Goal: Use online tool/utility: Utilize a website feature to perform a specific function

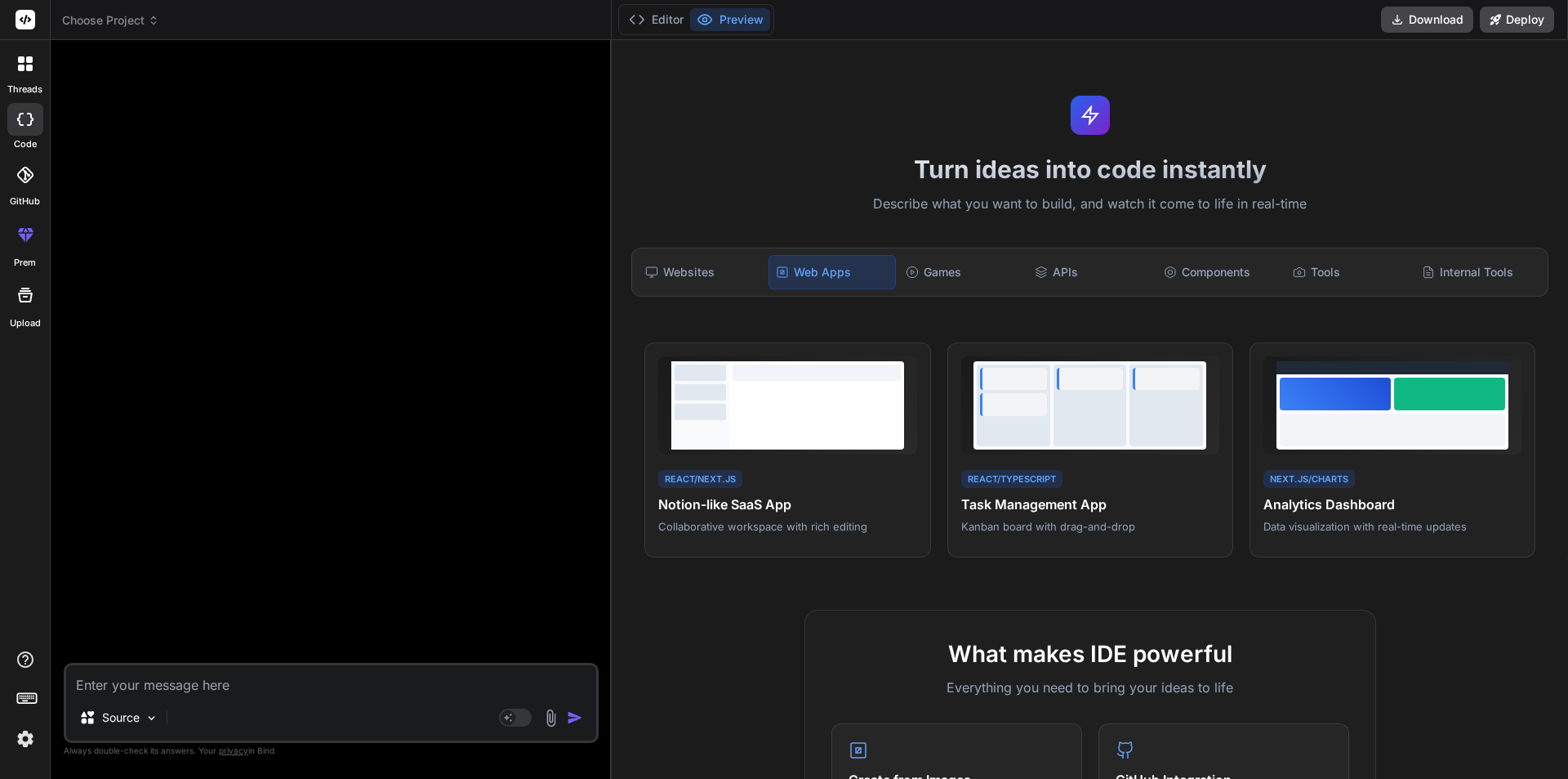
scroll to position [621, 0]
paste textarea "Buatkan aplikasi manajemen catatan klien gym berbasis web/mobile dengan fitur b…"
type textarea "Buatkan aplikasi manajemen catatan klien gym berbasis web/mobile dengan fitur b…"
type textarea "x"
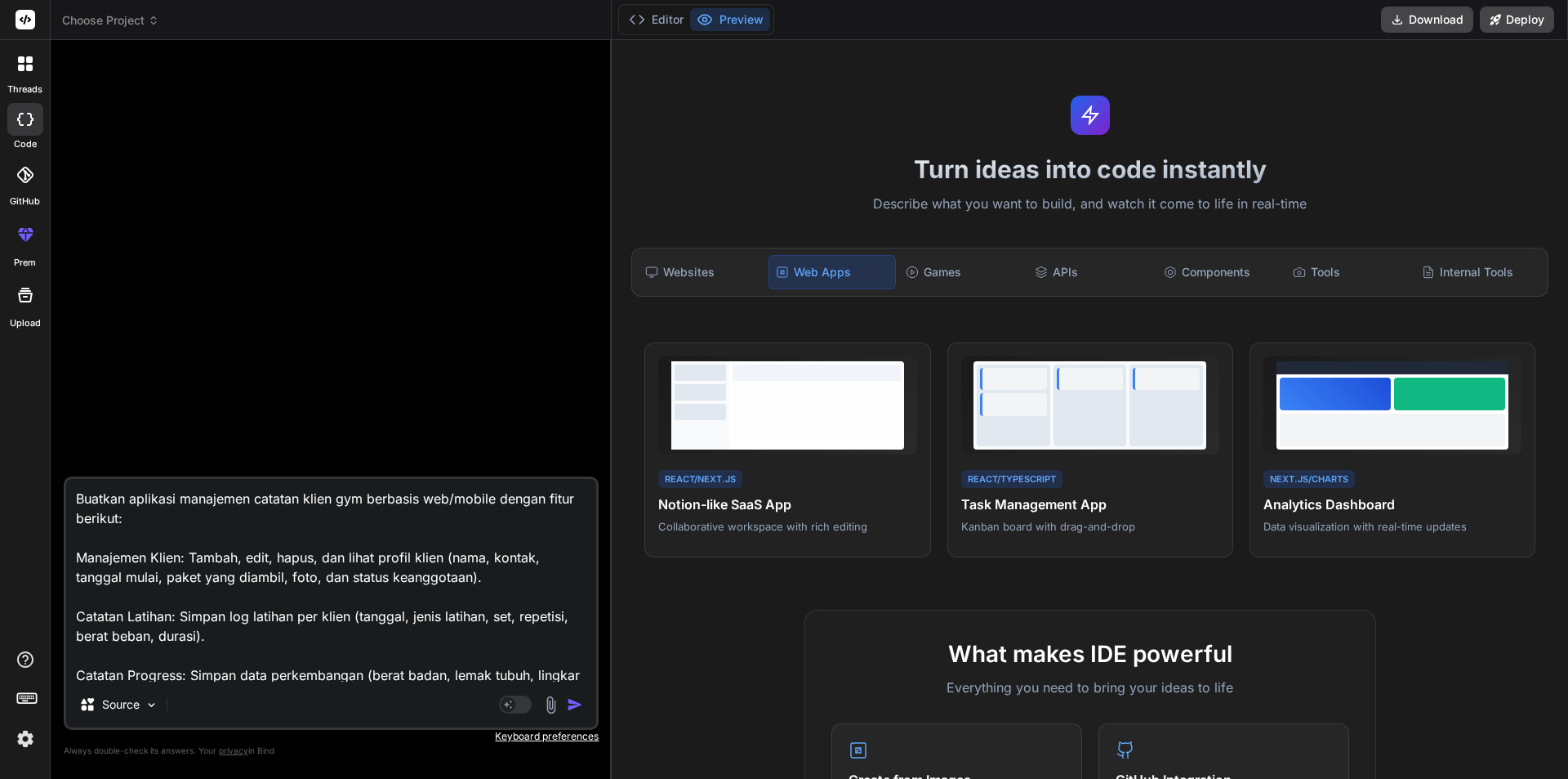
scroll to position [237, 0]
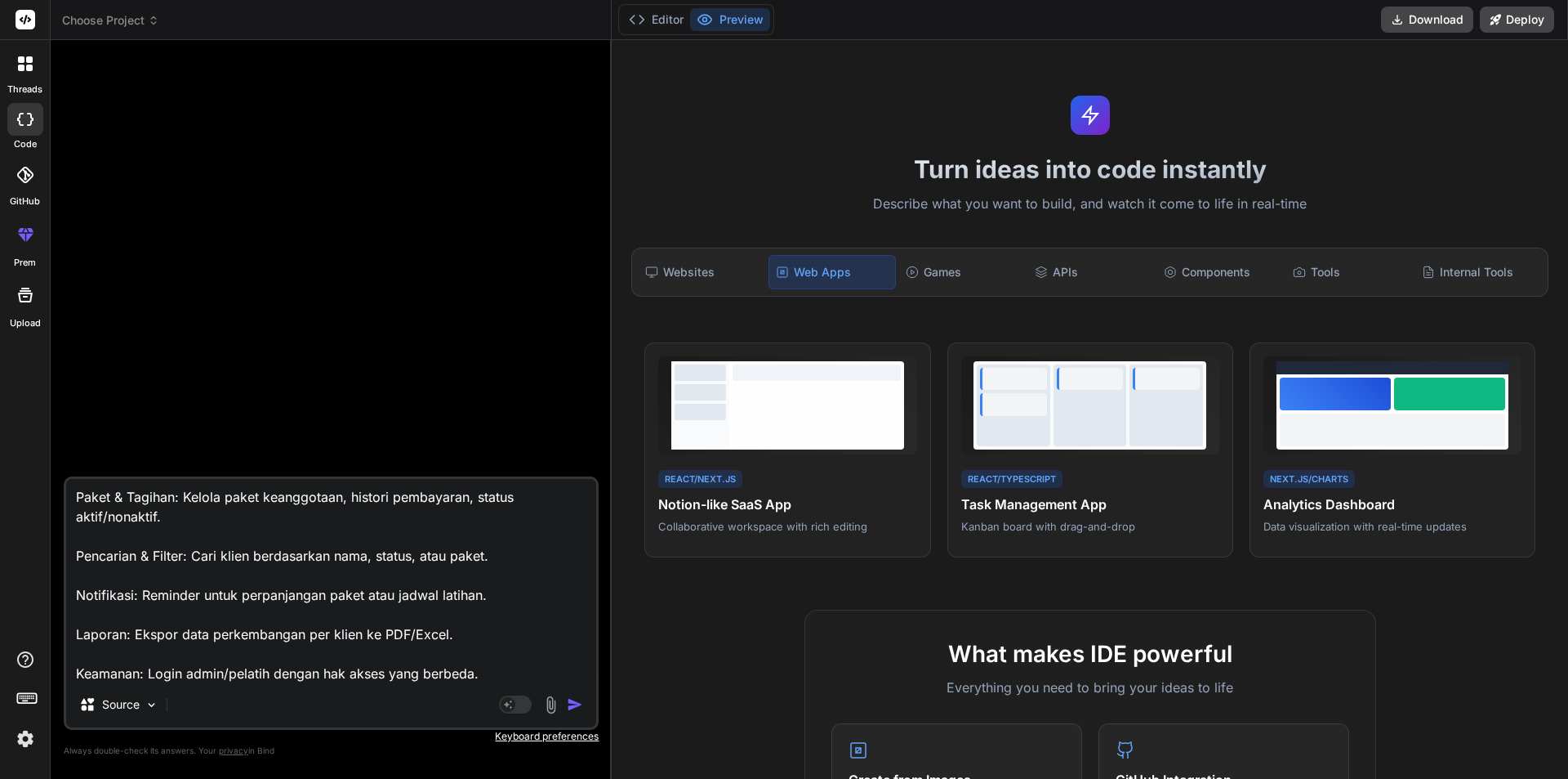
type textarea "Buatkan aplikasi manajemen catatan klien gym berbasis web/mobile dengan fitur b…"
click at [585, 708] on button "button" at bounding box center [578, 704] width 23 height 17
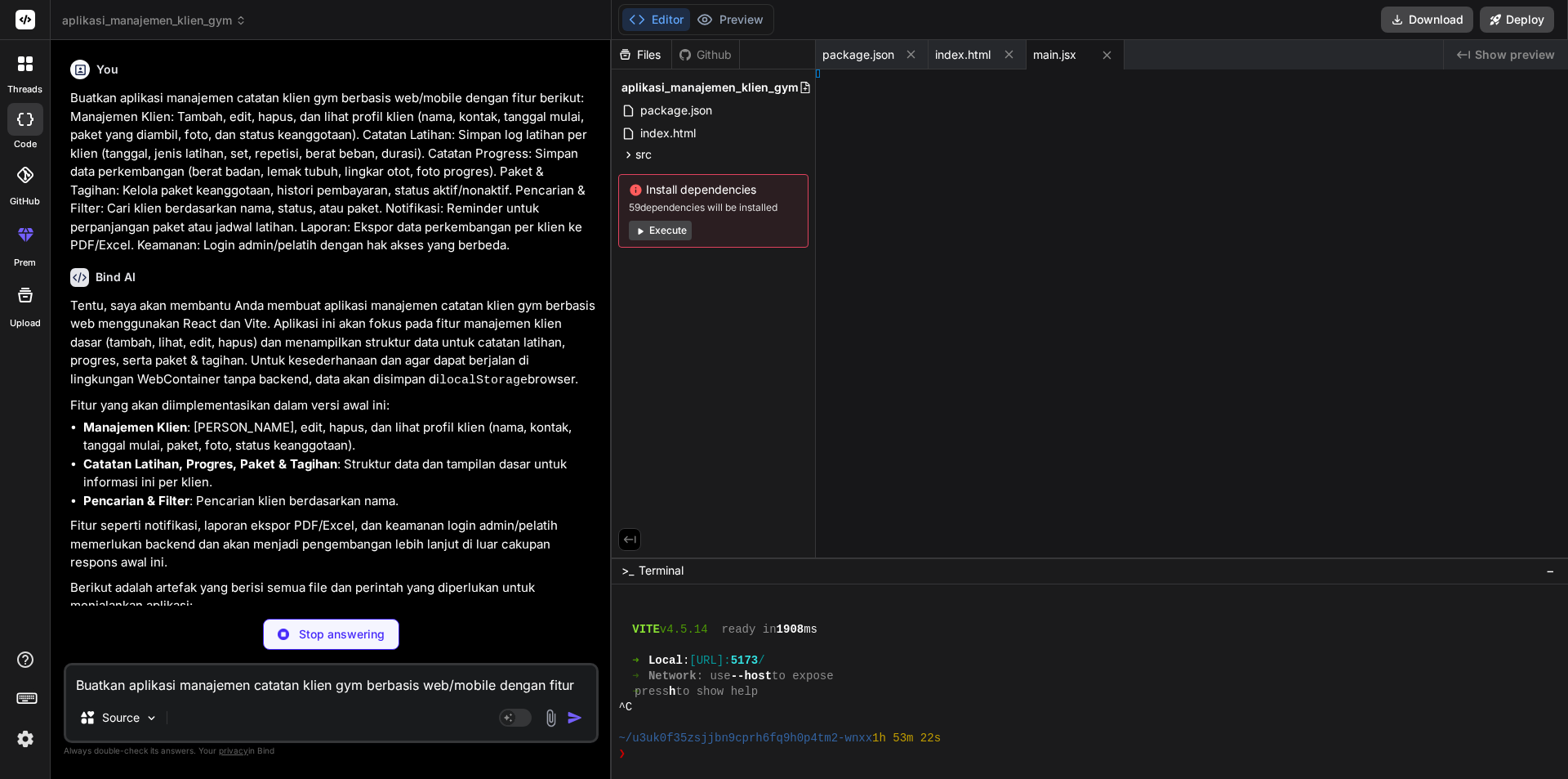
type textarea "x"
type textarea "x: 2; } }"
type textarea "x"
type textarea "ents); };"
type textarea "x"
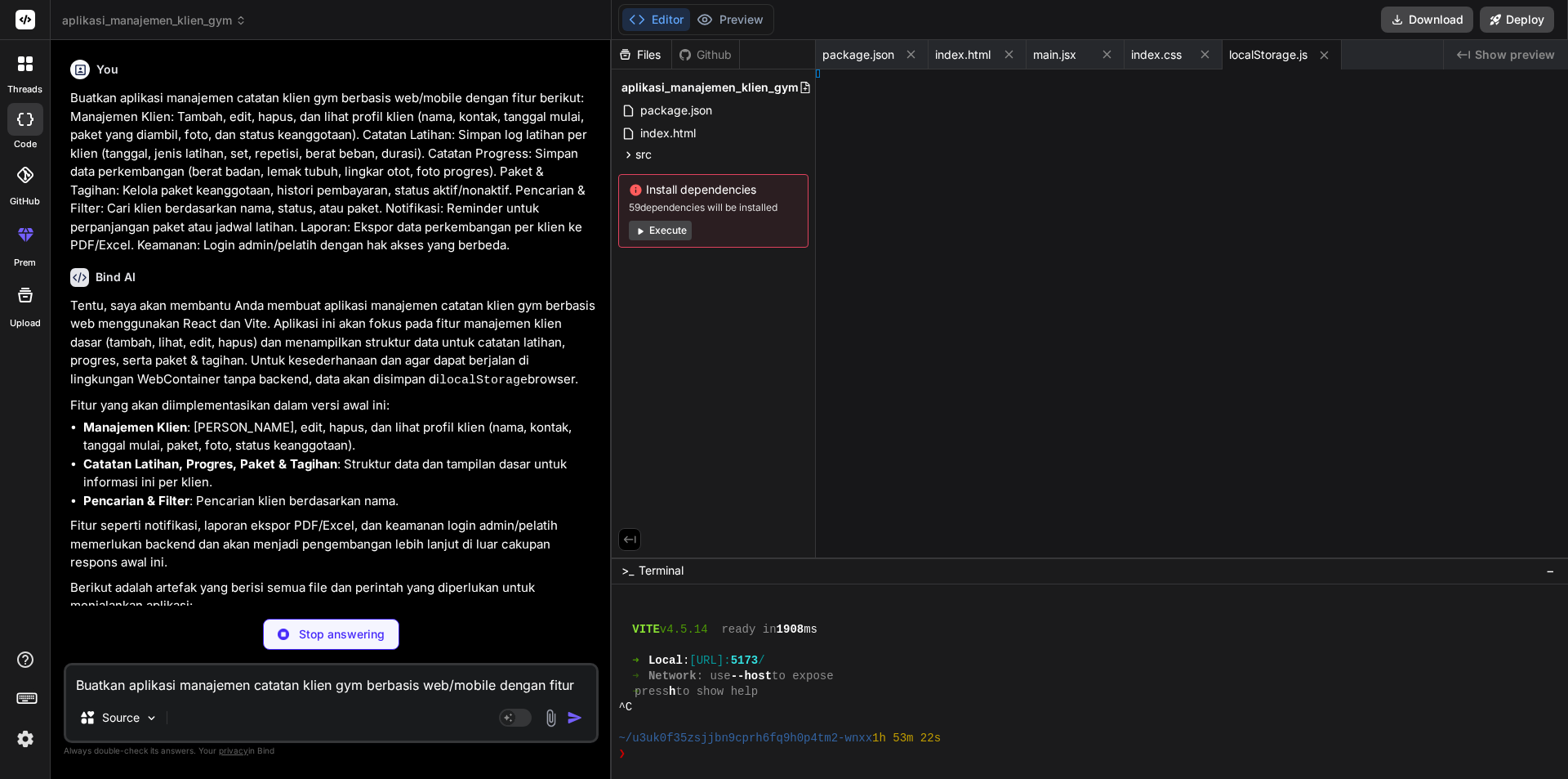
type textarea "tForm;"
type textarea "x"
type textarea "tList;"
type textarea "x"
type textarea "ail;"
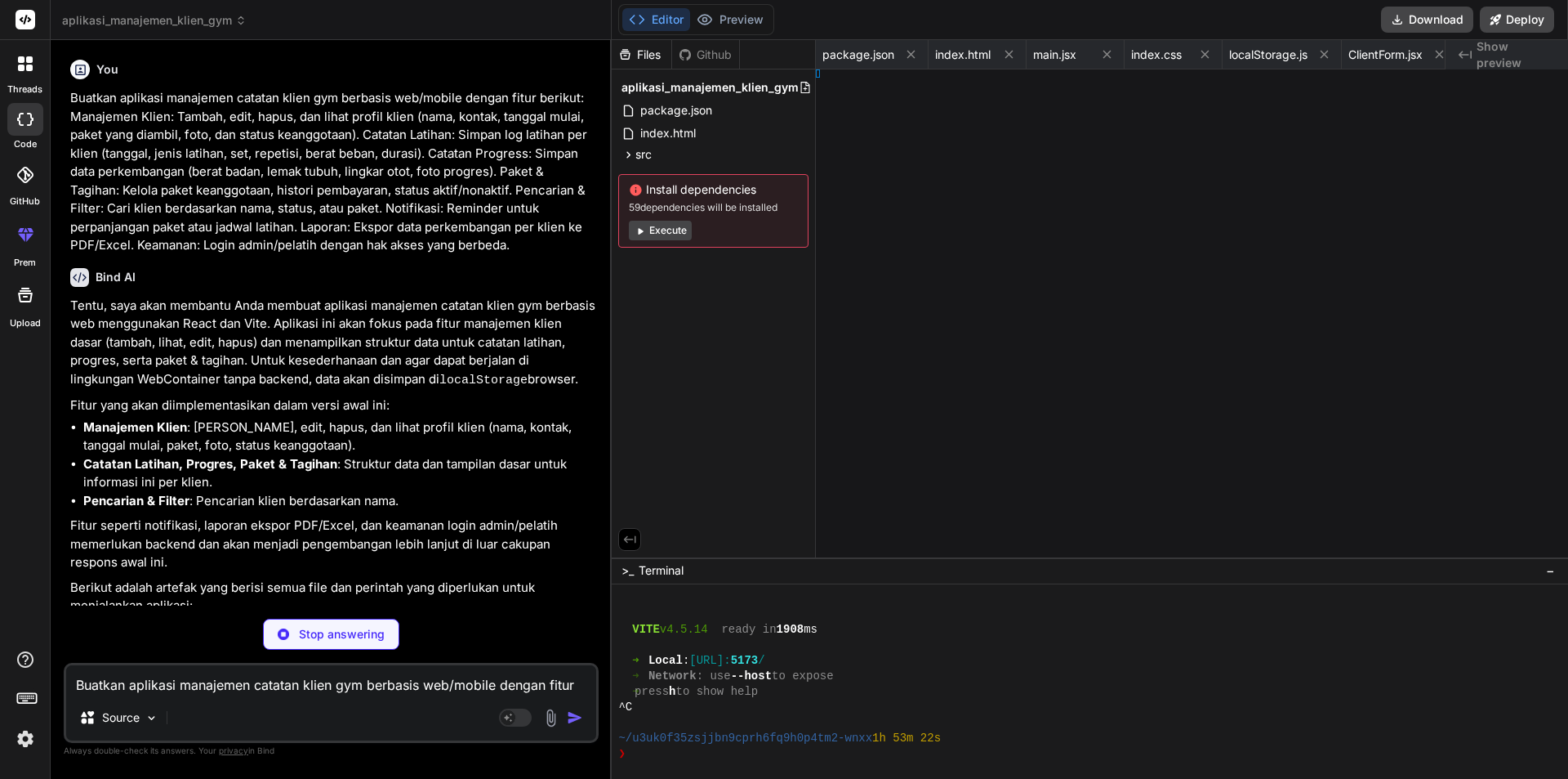
type textarea "x"
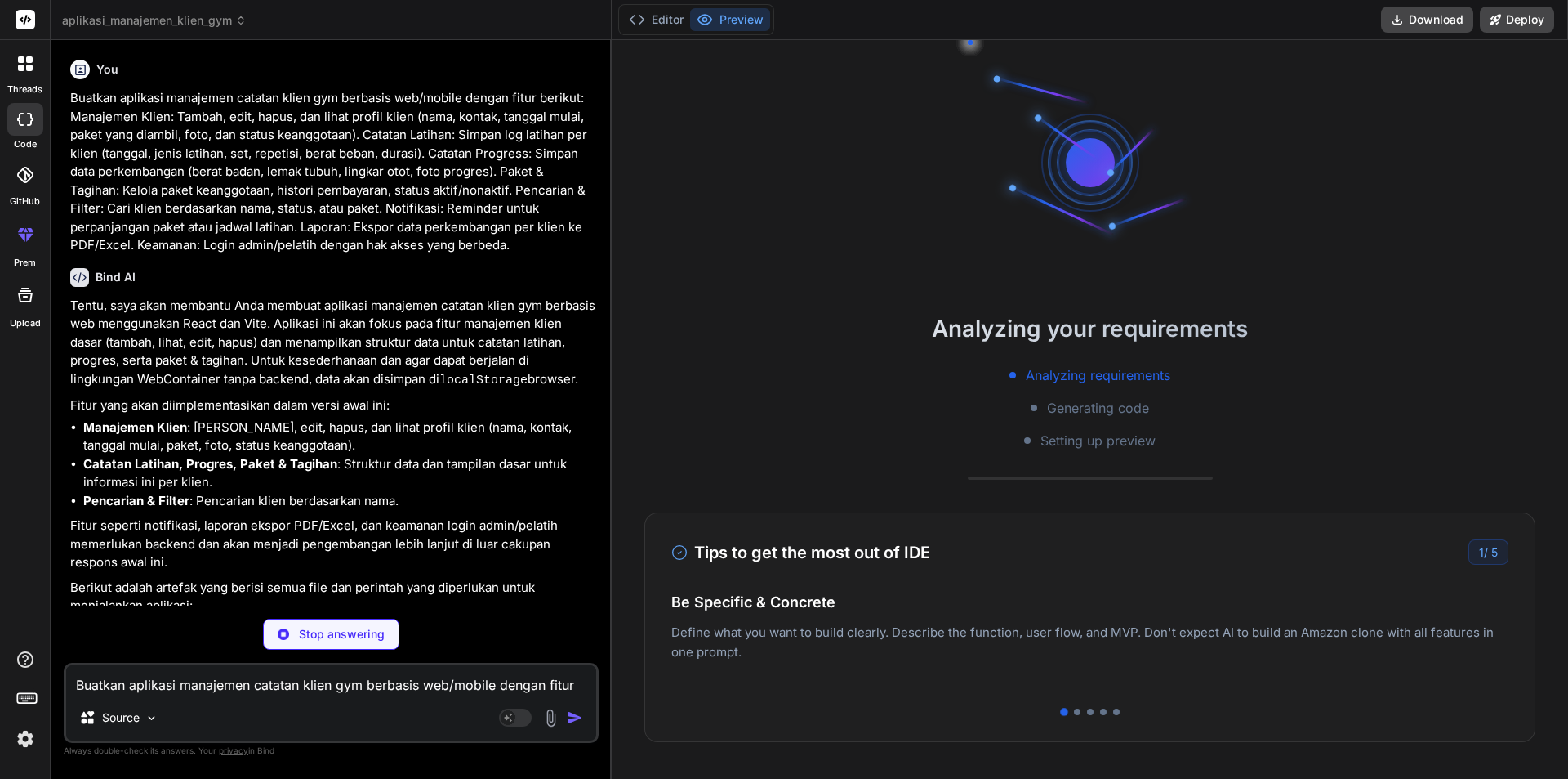
type textarea "x"
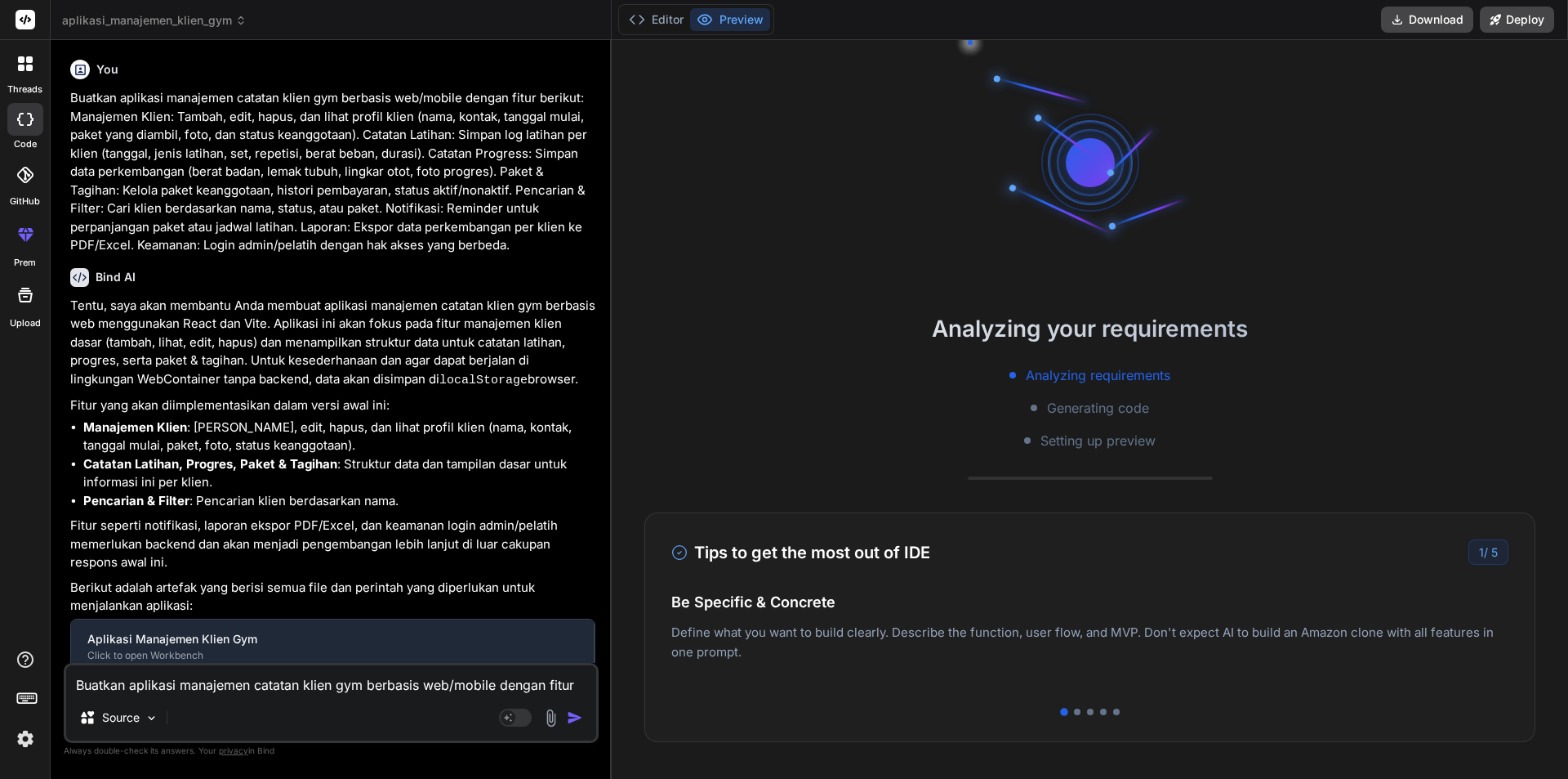
type textarea "onSearchChange={handleSearchChange} /> )} </div> ); } export default App;"
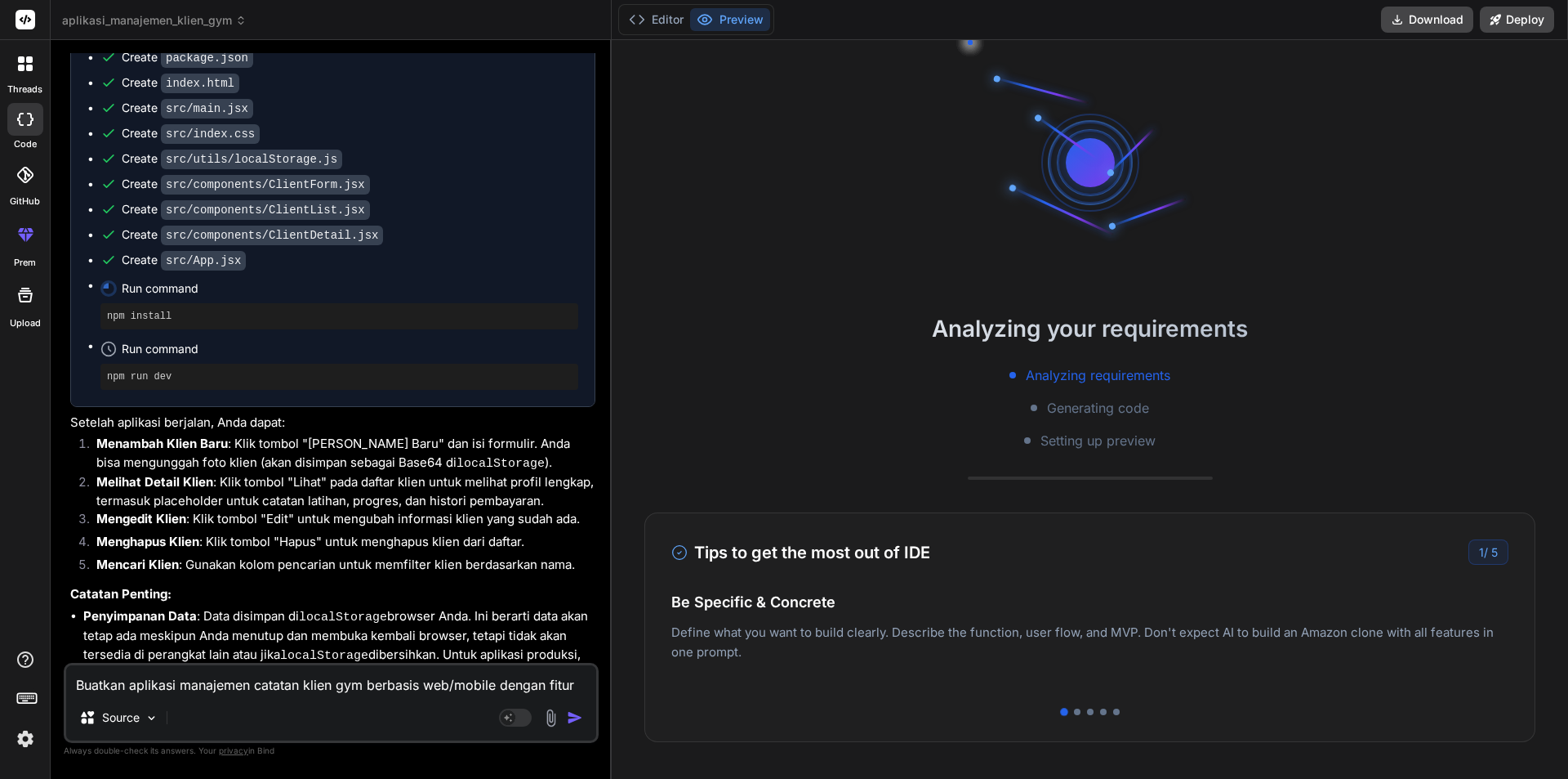
type textarea "x"
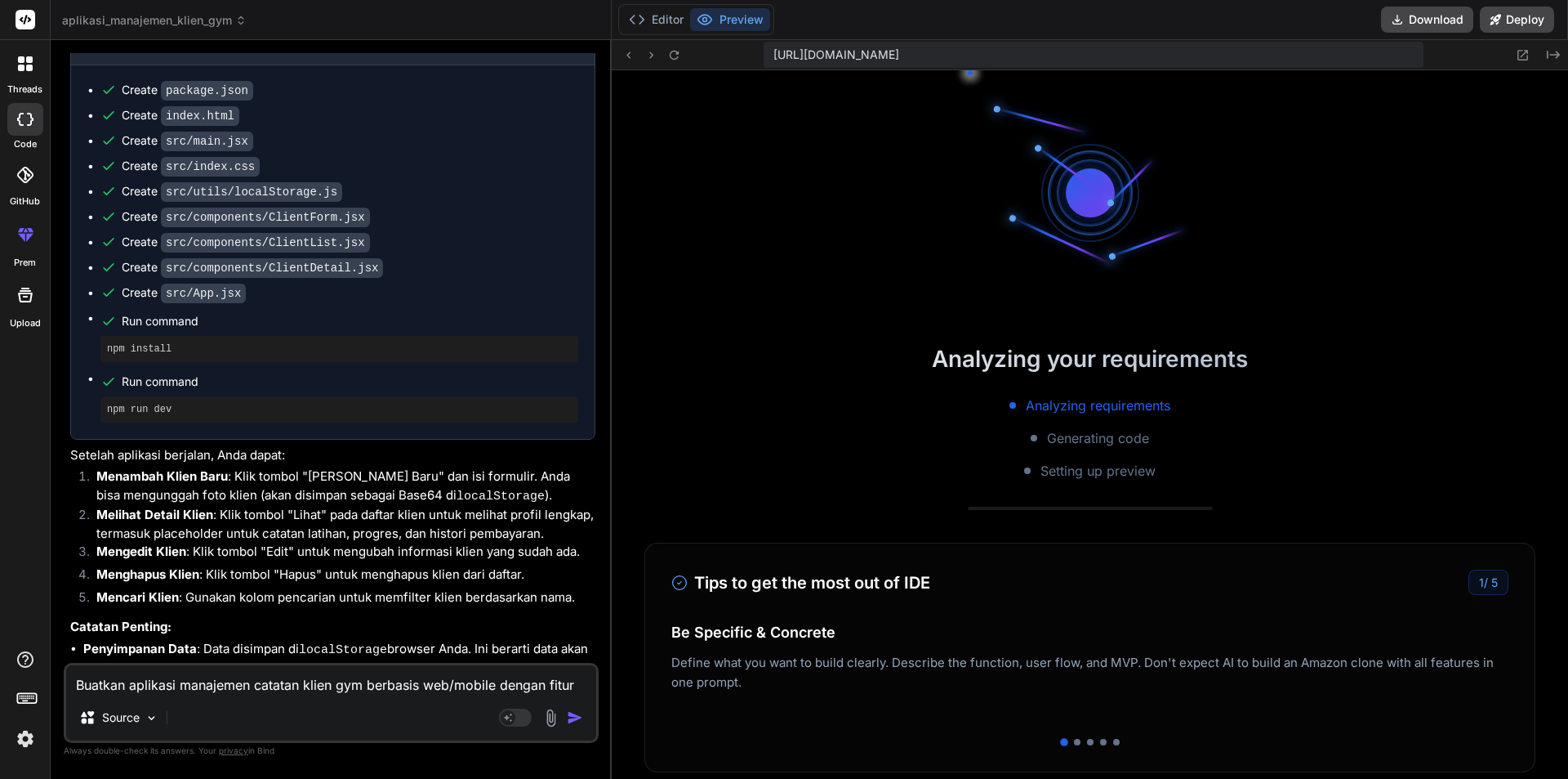
scroll to position [813, 0]
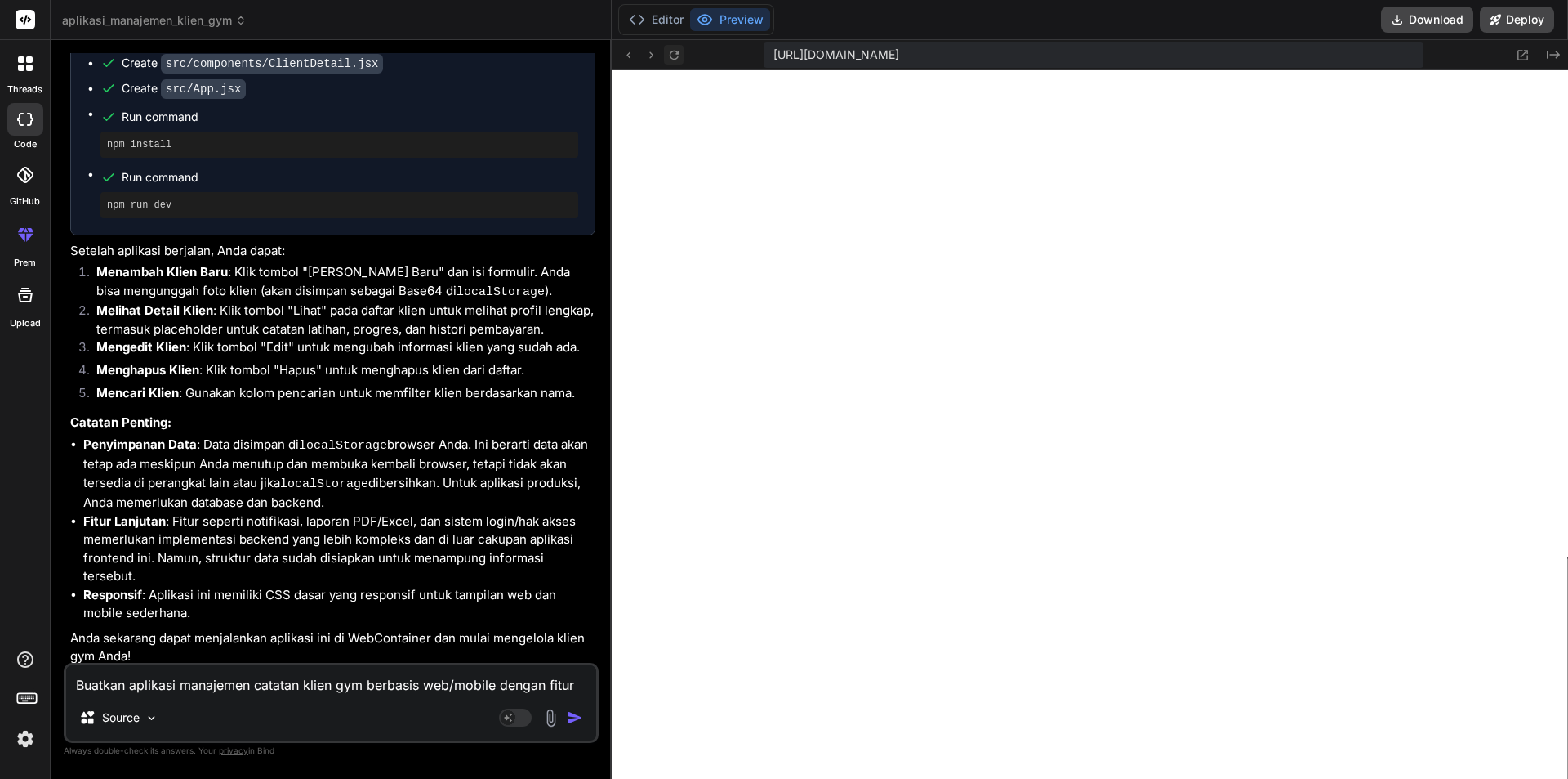
click at [670, 51] on icon at bounding box center [675, 56] width 14 height 14
click at [682, 58] on button at bounding box center [674, 55] width 20 height 20
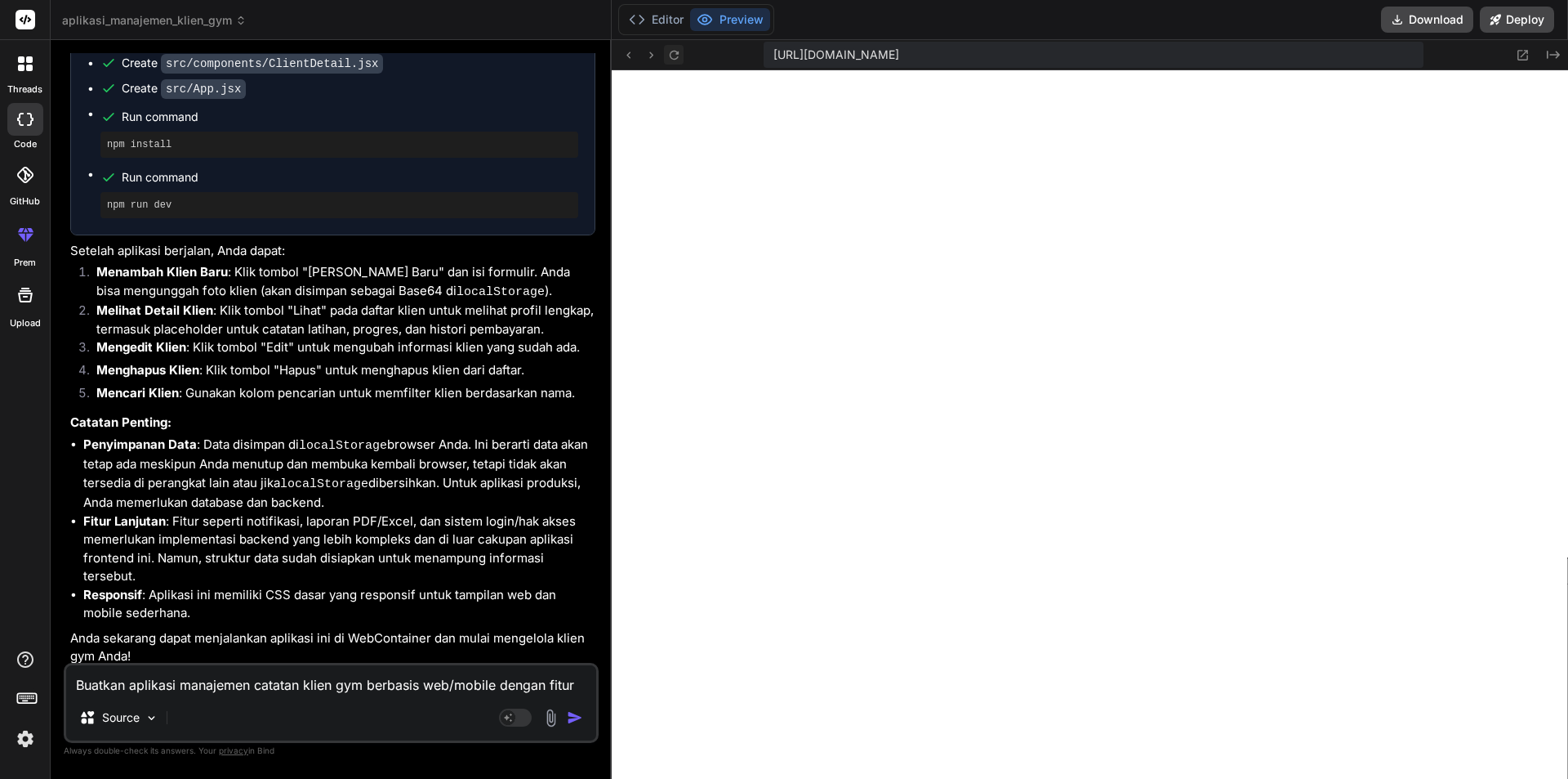
click at [682, 58] on button at bounding box center [674, 55] width 20 height 20
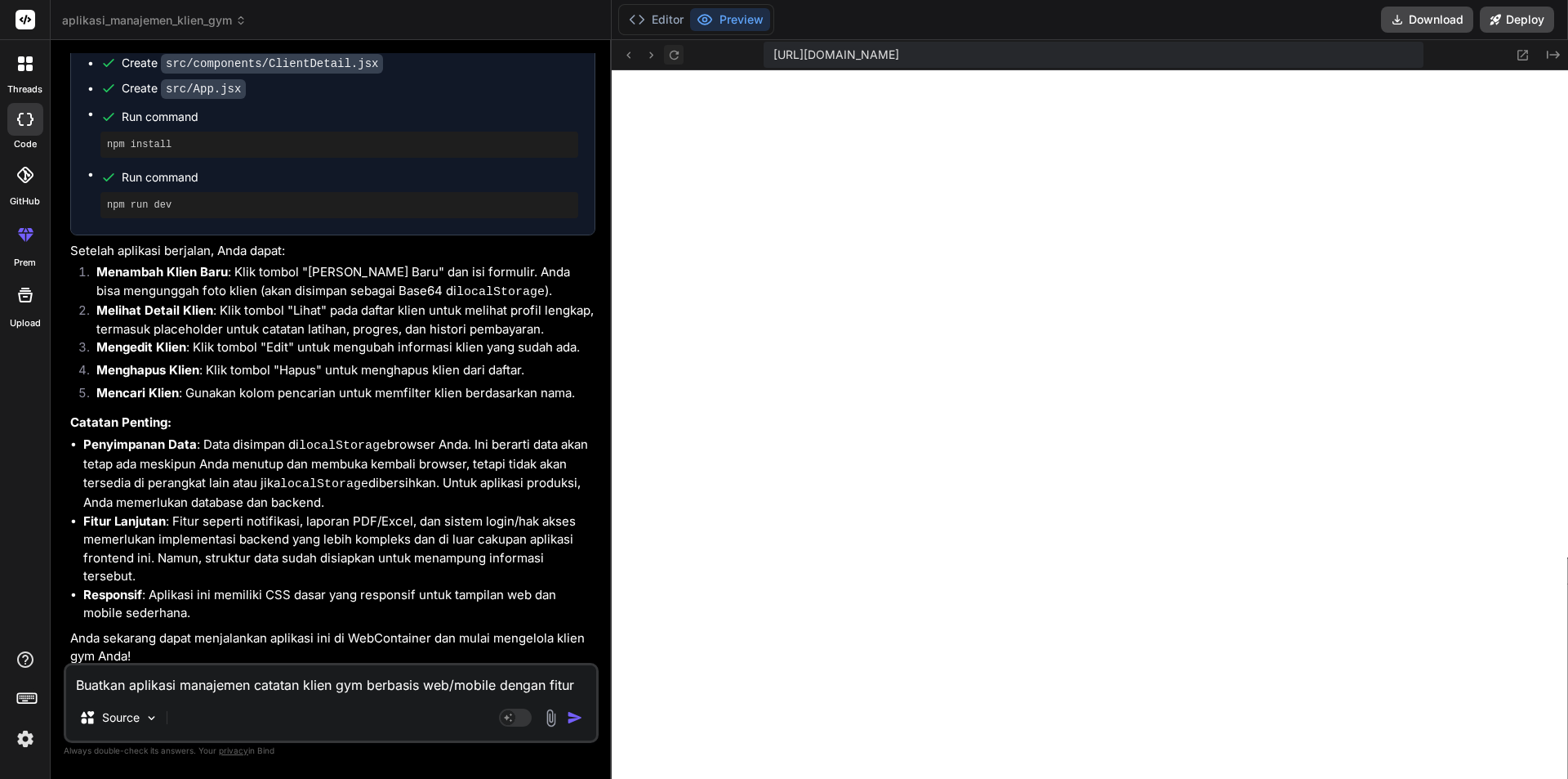
click at [682, 58] on button at bounding box center [674, 55] width 20 height 20
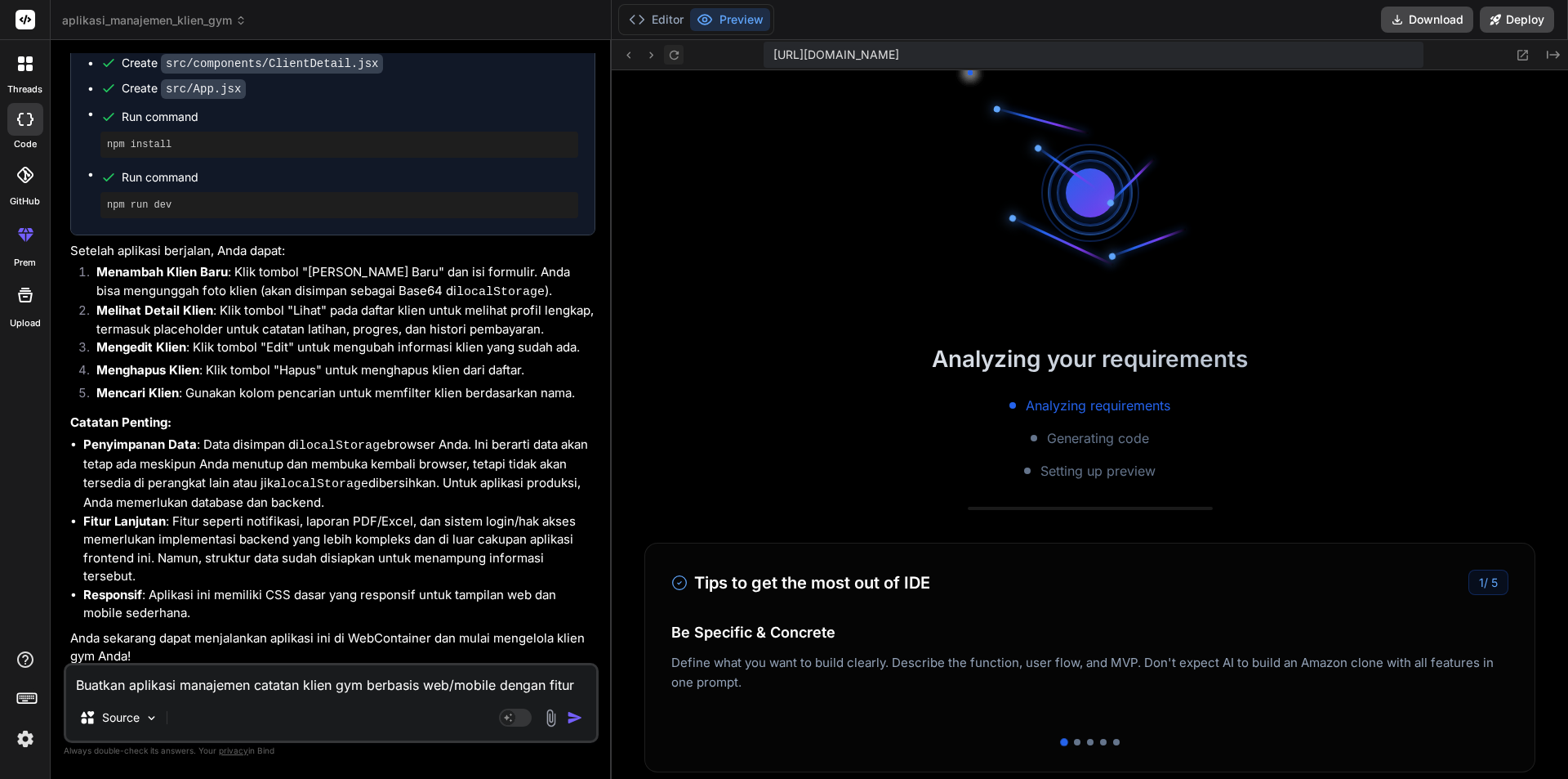
click at [682, 58] on button at bounding box center [674, 55] width 20 height 20
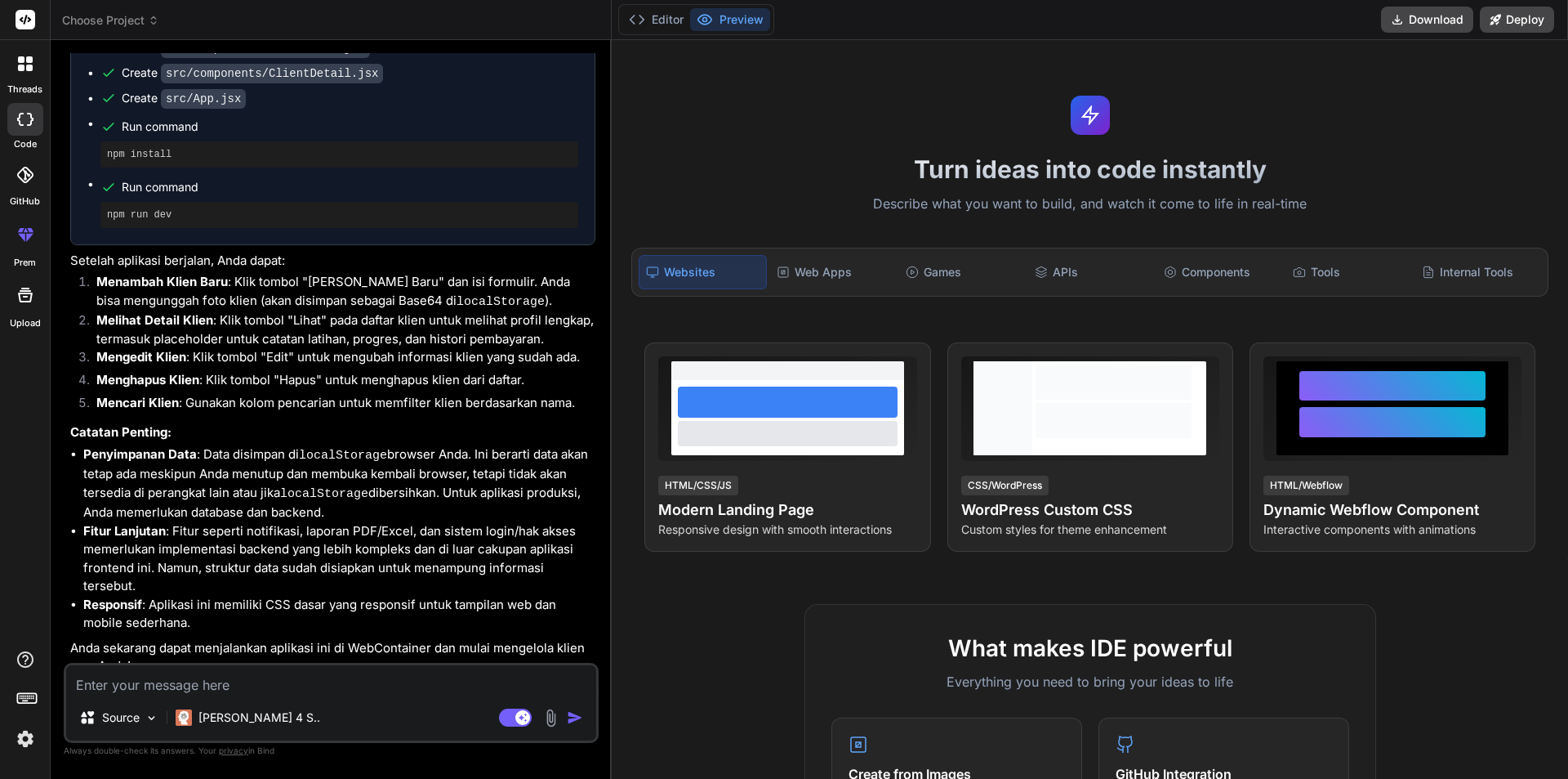
scroll to position [813, 0]
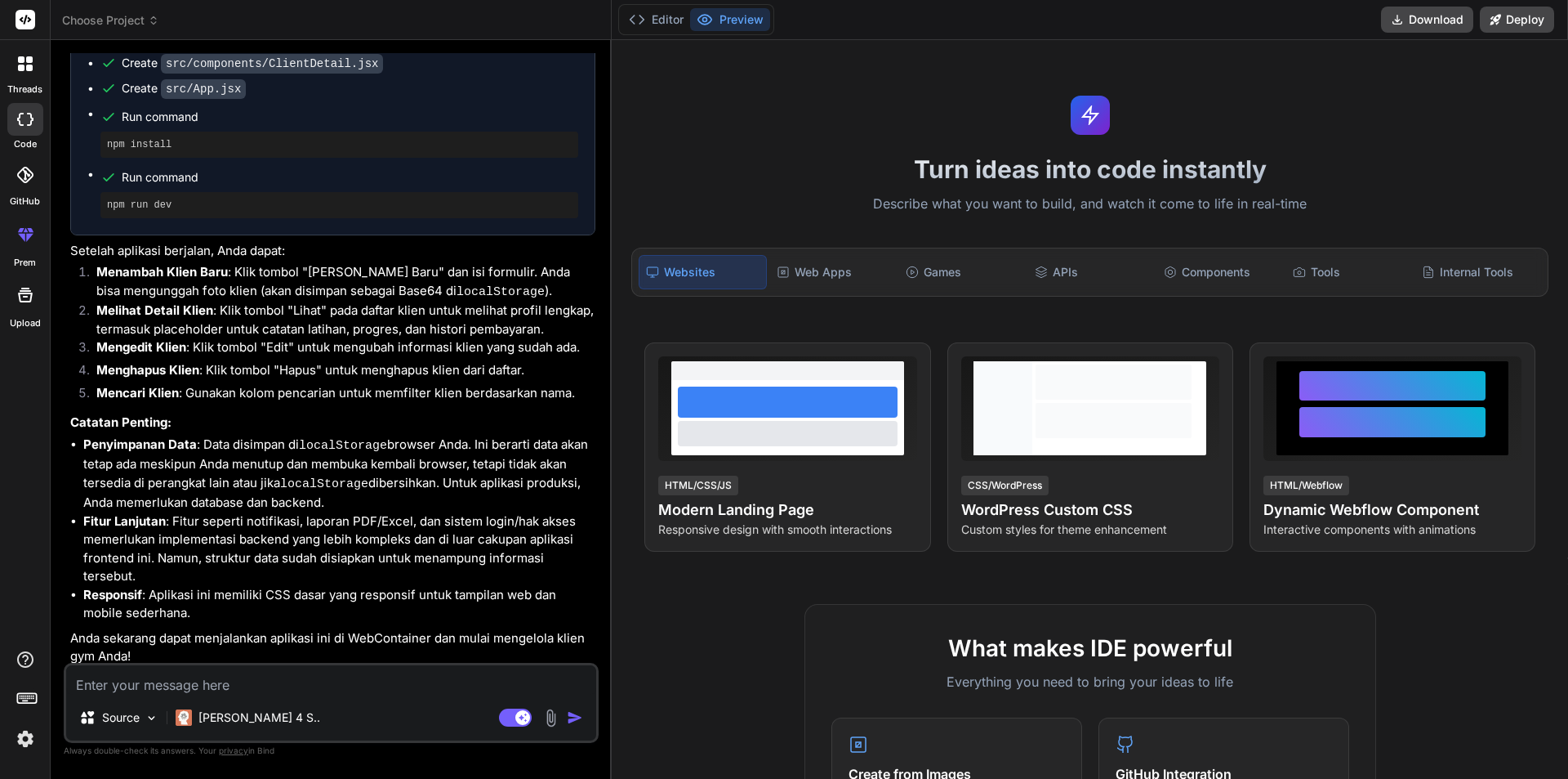
click at [725, 12] on button "Preview" at bounding box center [730, 19] width 80 height 23
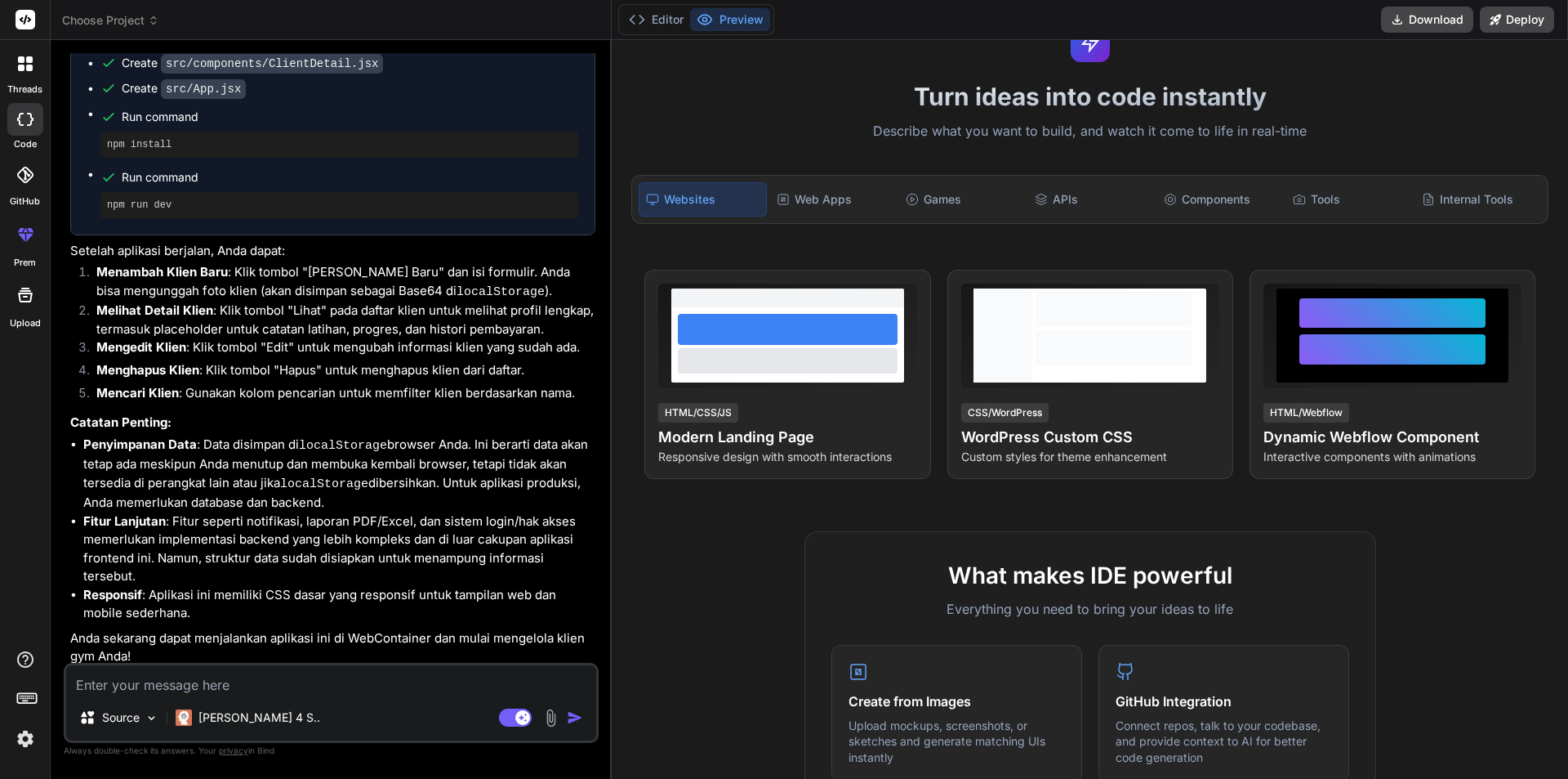
scroll to position [82, 0]
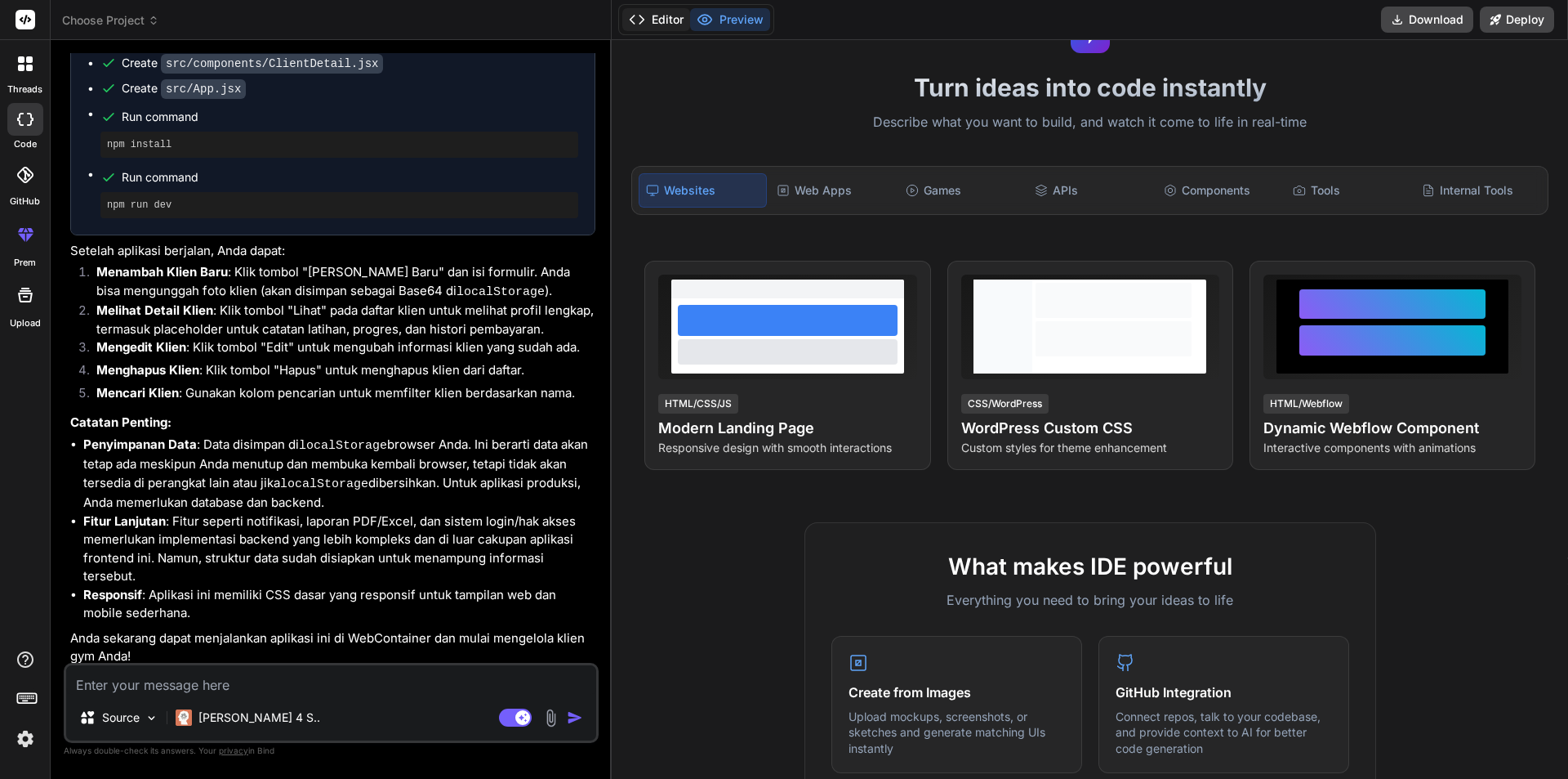
click at [680, 17] on button "Editor" at bounding box center [656, 19] width 68 height 23
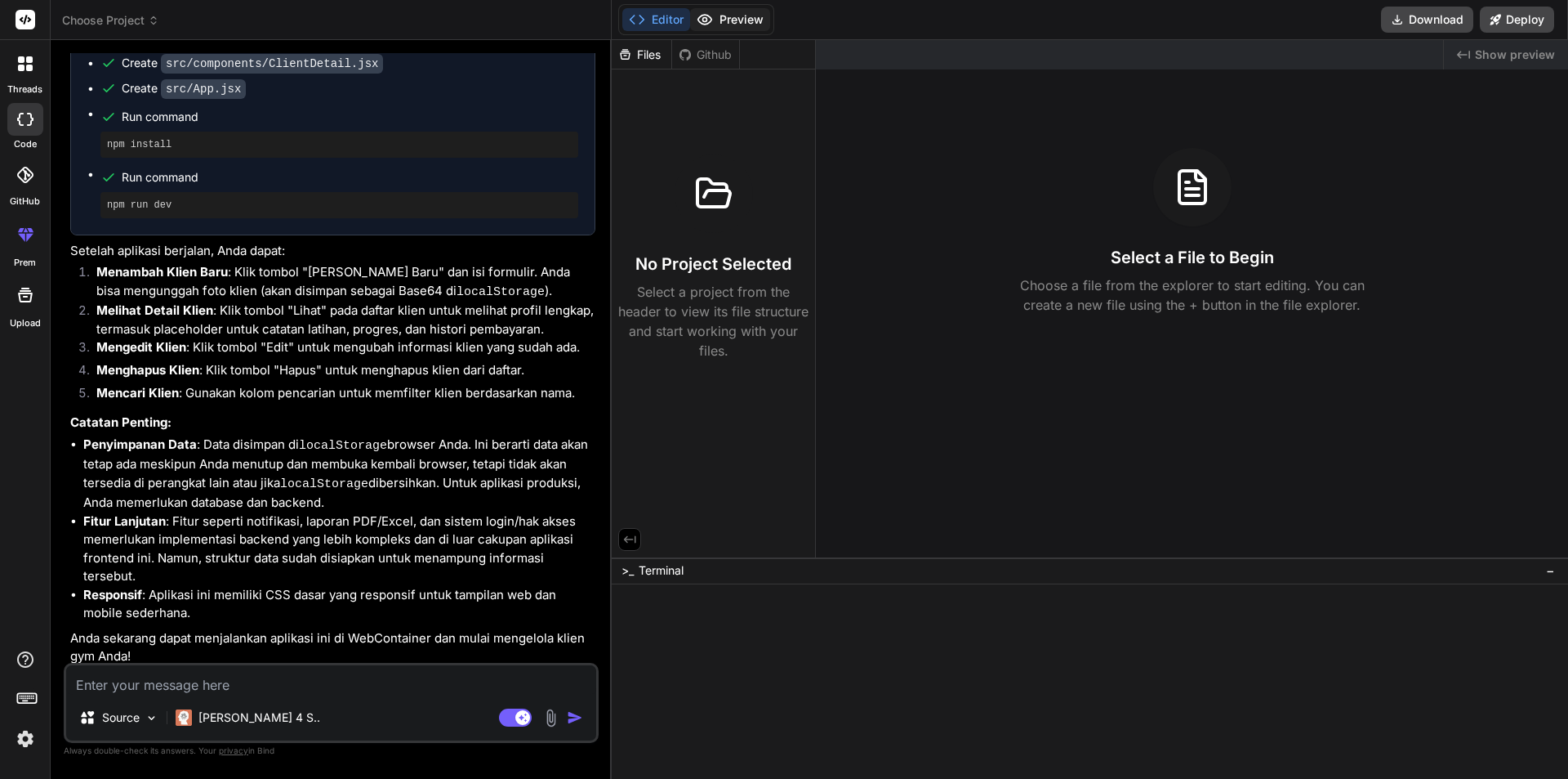
click at [734, 17] on button "Preview" at bounding box center [730, 19] width 80 height 23
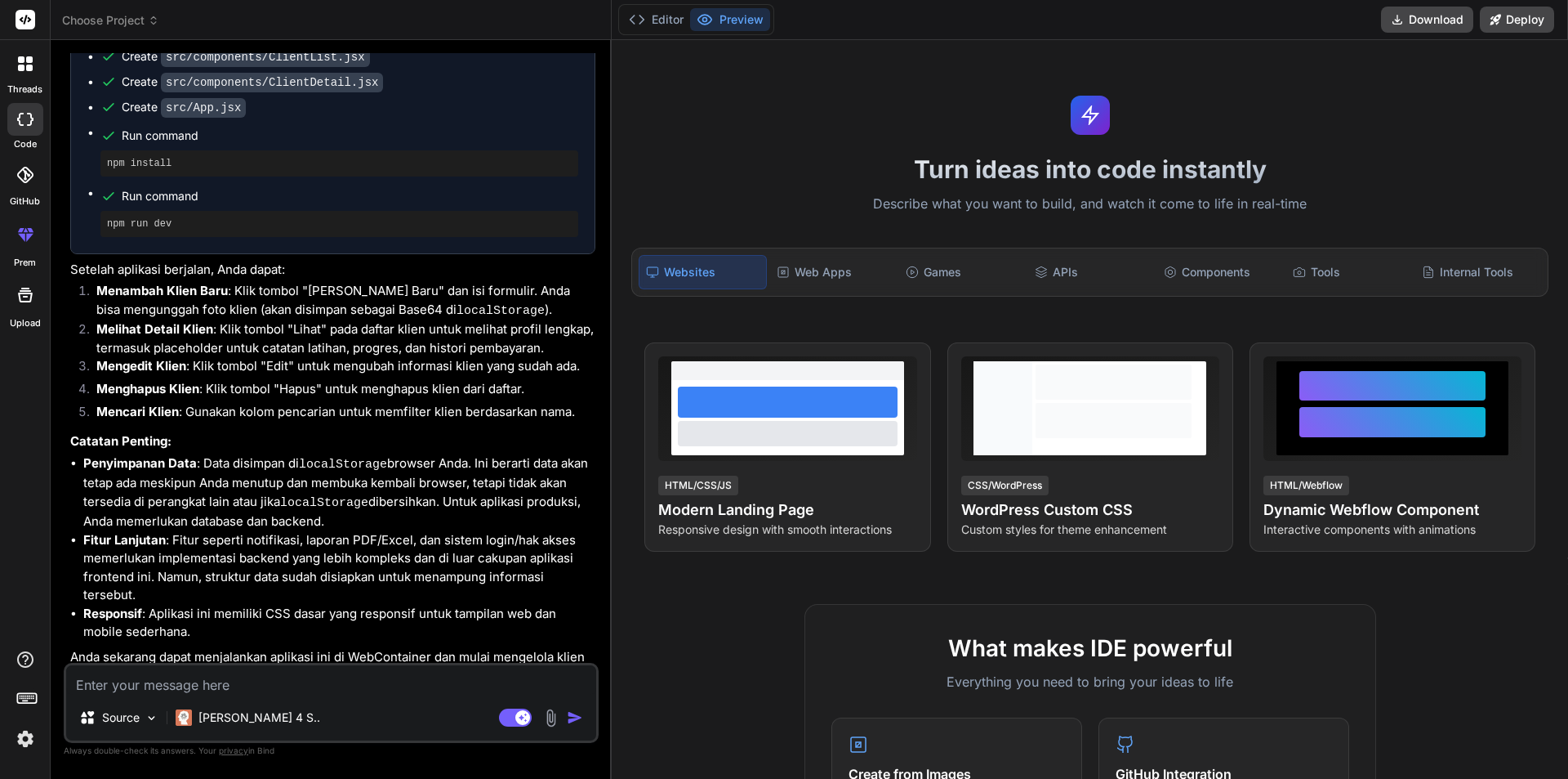
scroll to position [813, 0]
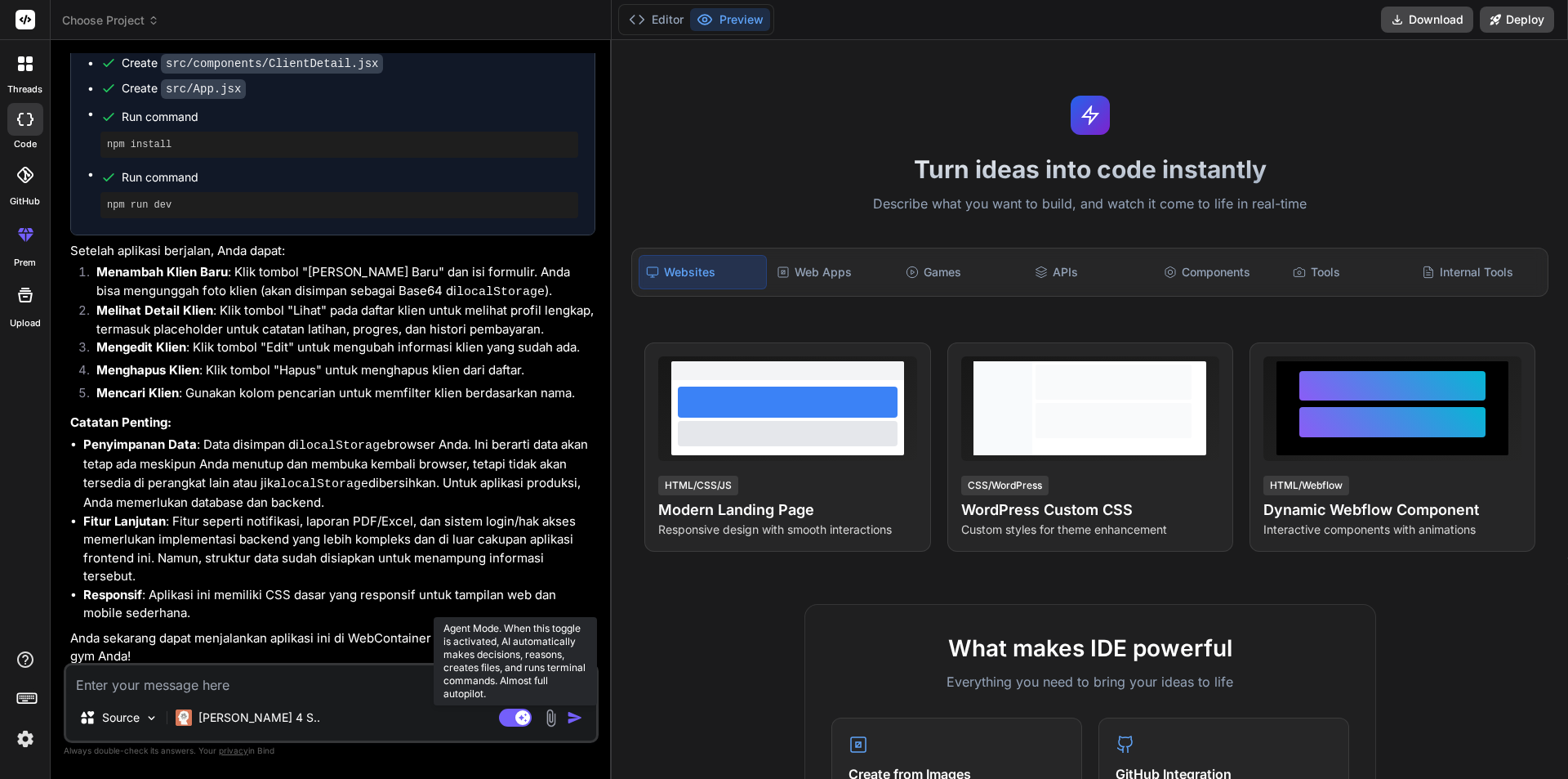
click at [521, 719] on rect at bounding box center [523, 717] width 15 height 15
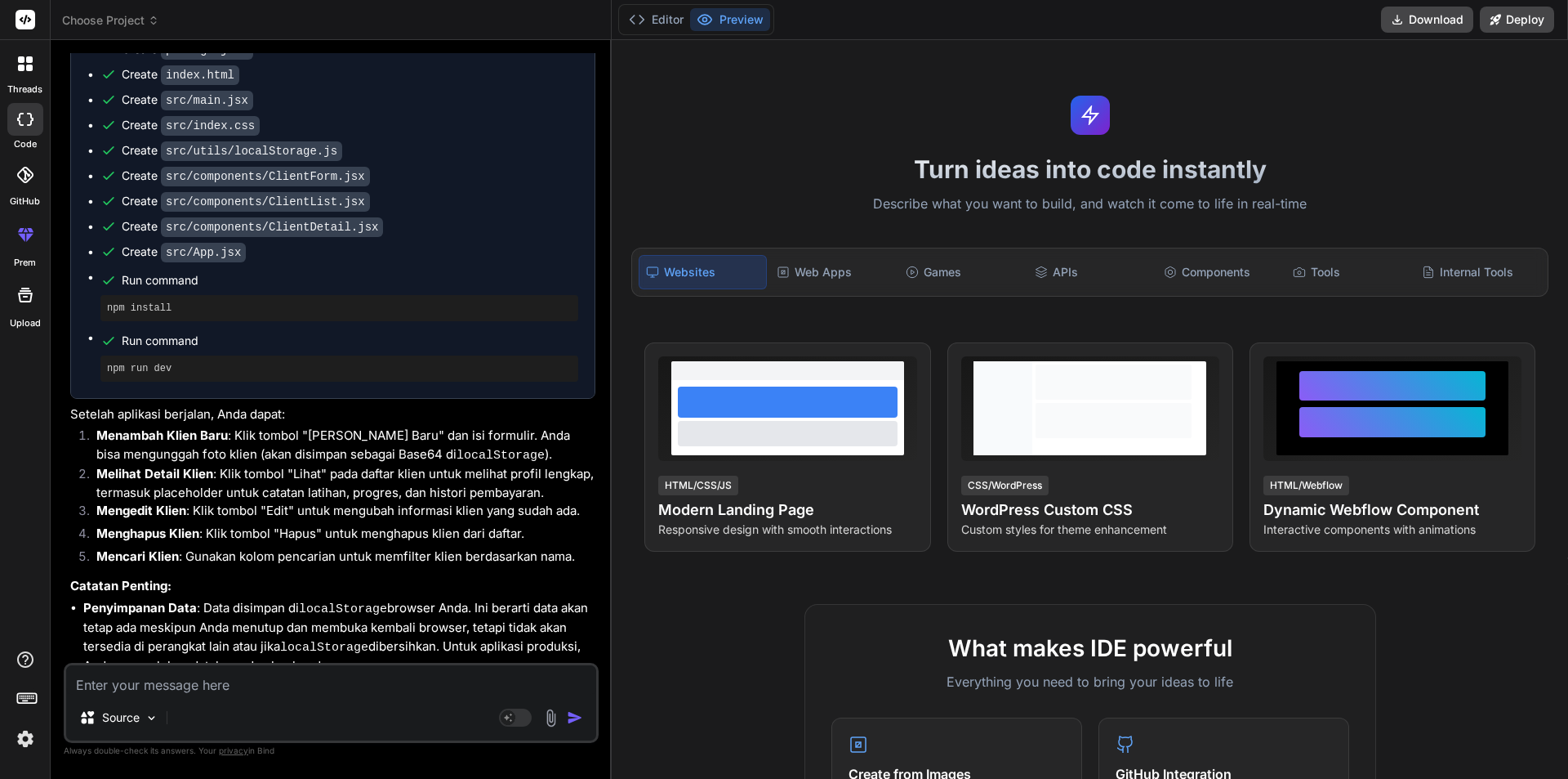
click at [790, 167] on h1 "Turn ideas into code instantly" at bounding box center [1090, 169] width 937 height 30
click at [793, 168] on h1 "Turn ideas into code instantly" at bounding box center [1090, 169] width 937 height 30
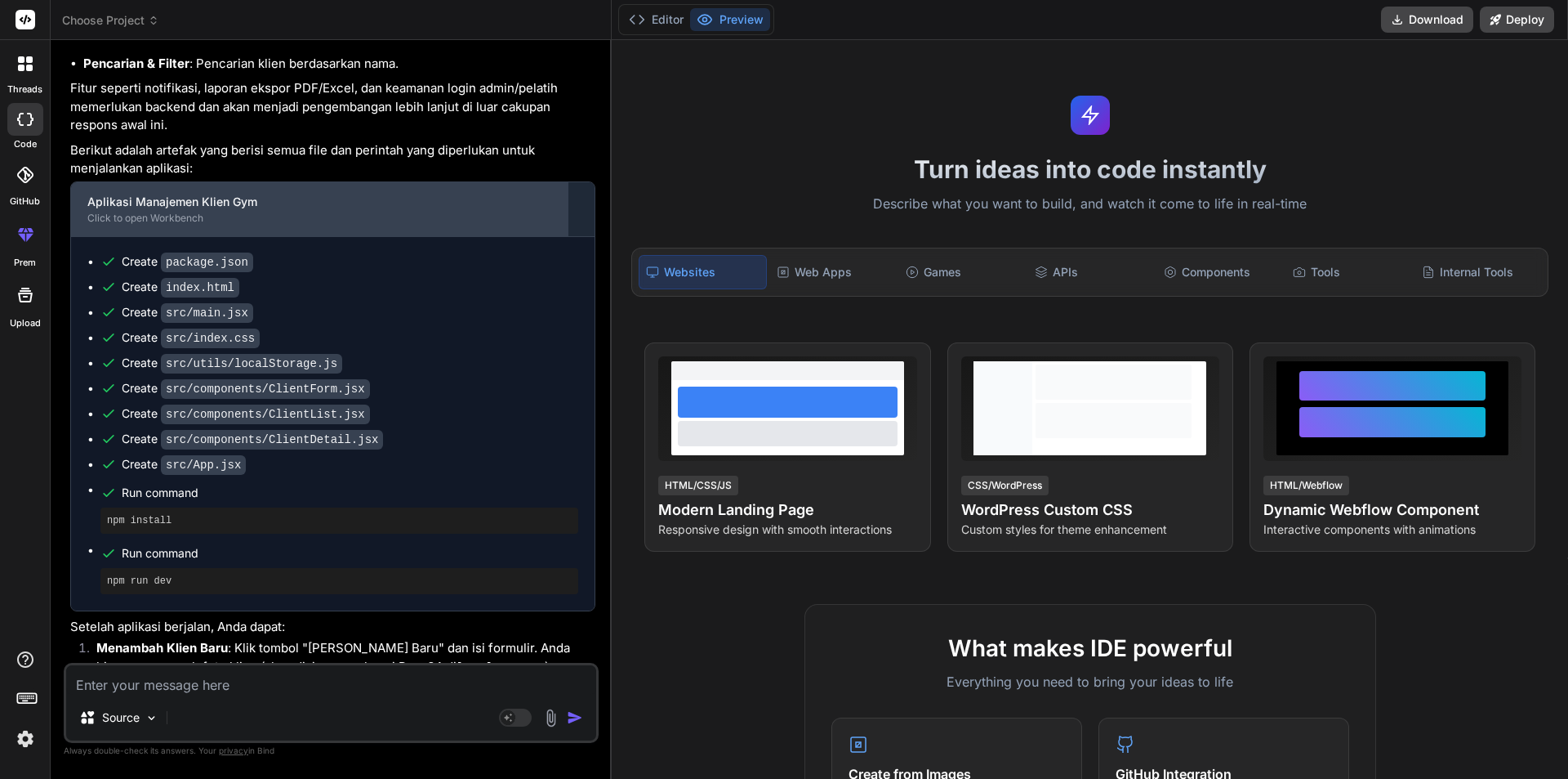
scroll to position [405, 0]
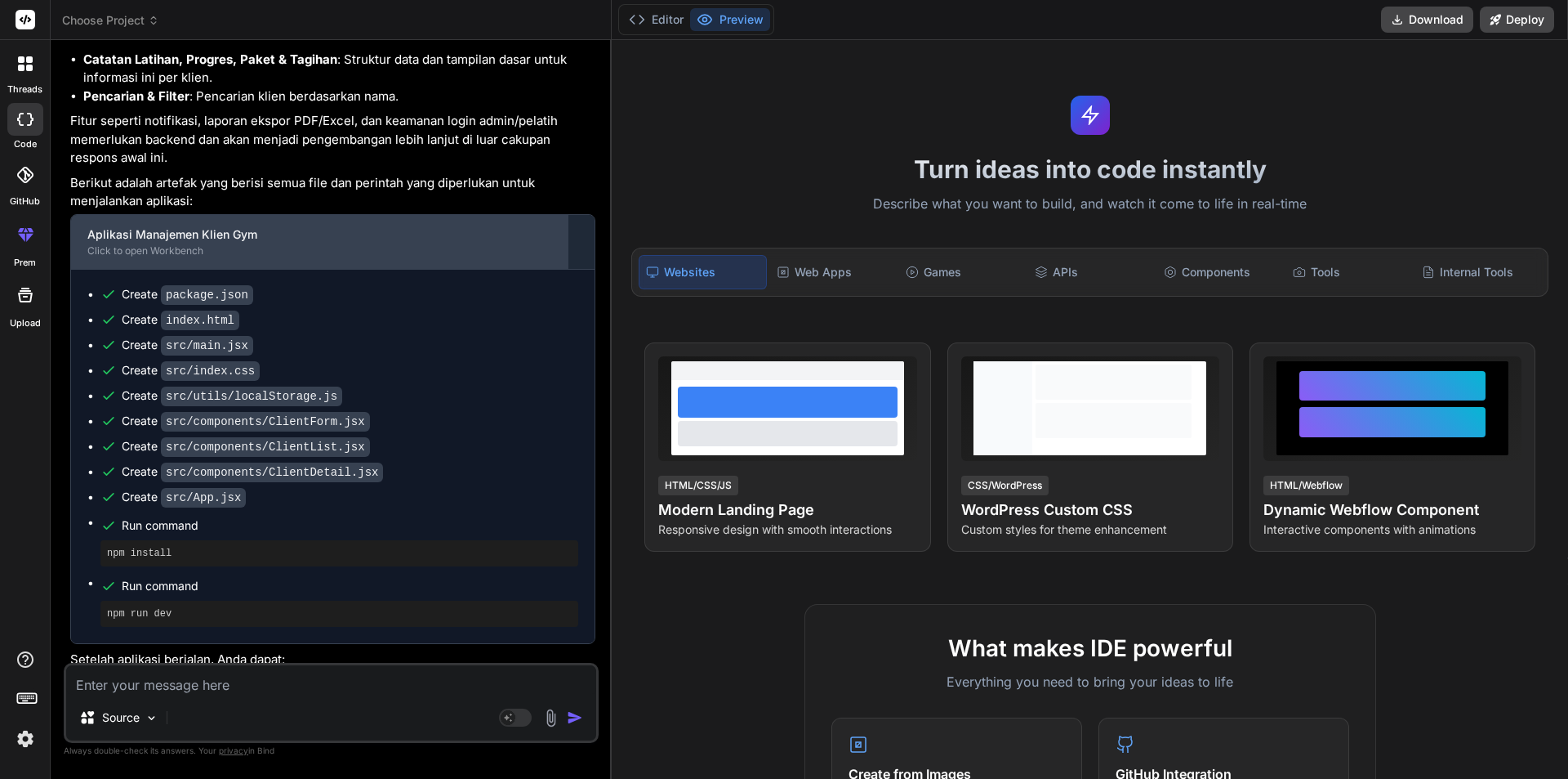
click at [423, 258] on div "Aplikasi Manajemen Klien Gym Click to open Workbench" at bounding box center [320, 241] width 497 height 54
drag, startPoint x: 345, startPoint y: 271, endPoint x: 343, endPoint y: 259, distance: 12.2
click at [346, 270] on div "Create package.json Create index.html Create src/main.jsx Create src/index.css …" at bounding box center [333, 456] width 524 height 373
click at [333, 248] on div "Click to open Workbench" at bounding box center [320, 250] width 464 height 13
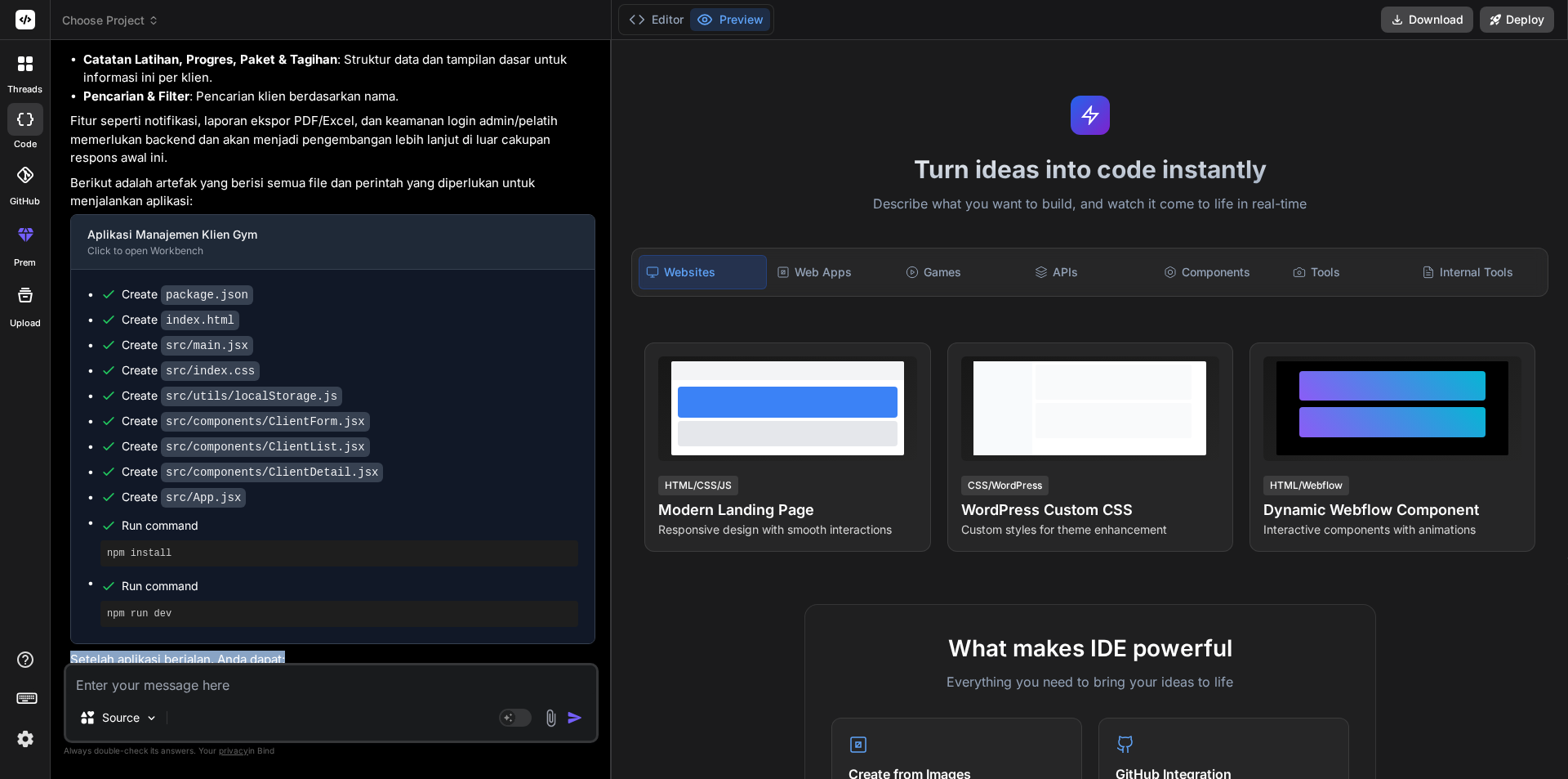
click at [426, 642] on div "Tentu, saya akan membantu Anda membuat aplikasi manajemen catatan klien gym ber…" at bounding box center [333, 483] width 525 height 1182
click at [30, 70] on icon at bounding box center [30, 68] width 7 height 7
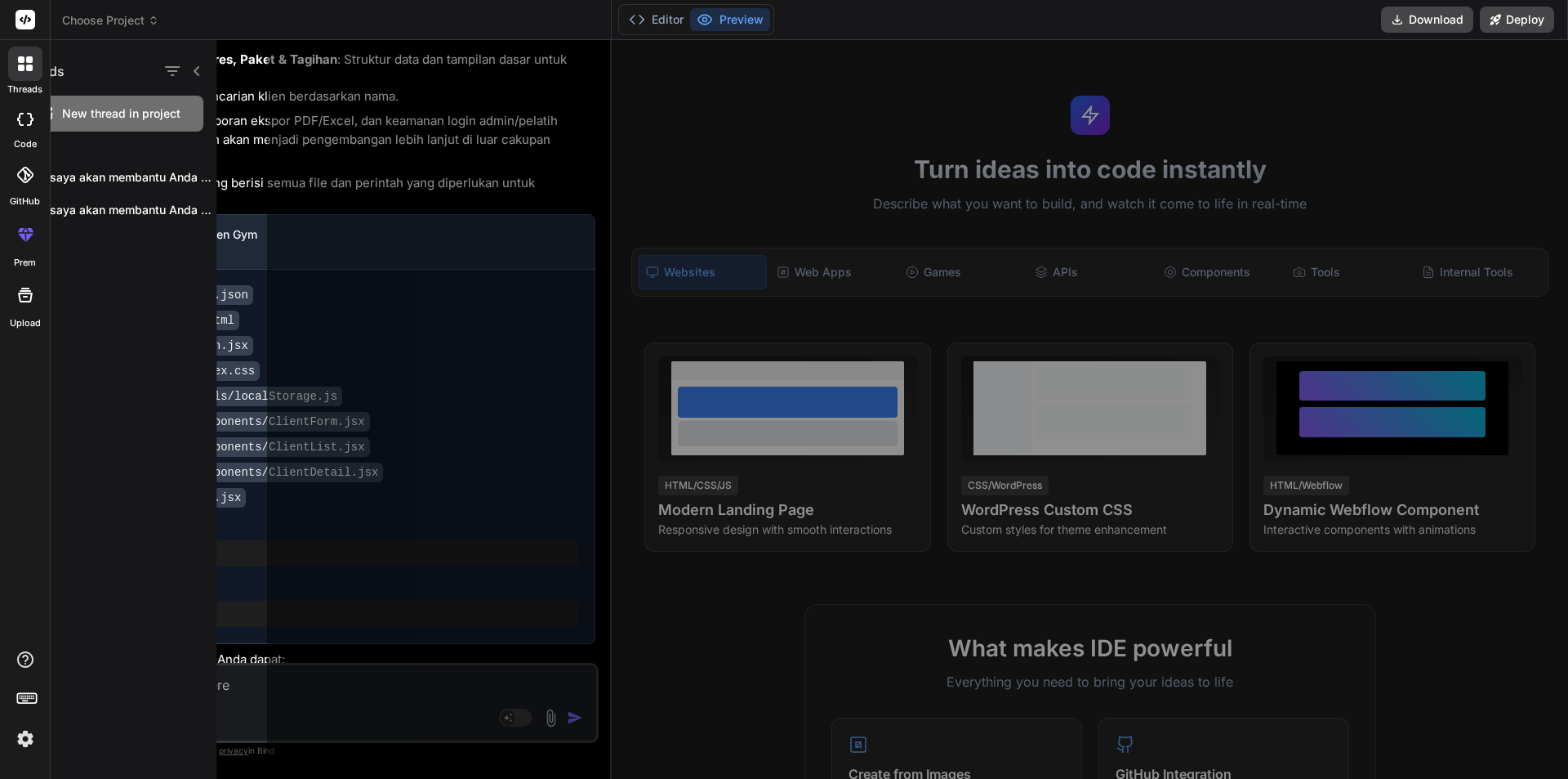
click at [92, 25] on span "Choose Project" at bounding box center [111, 20] width 97 height 17
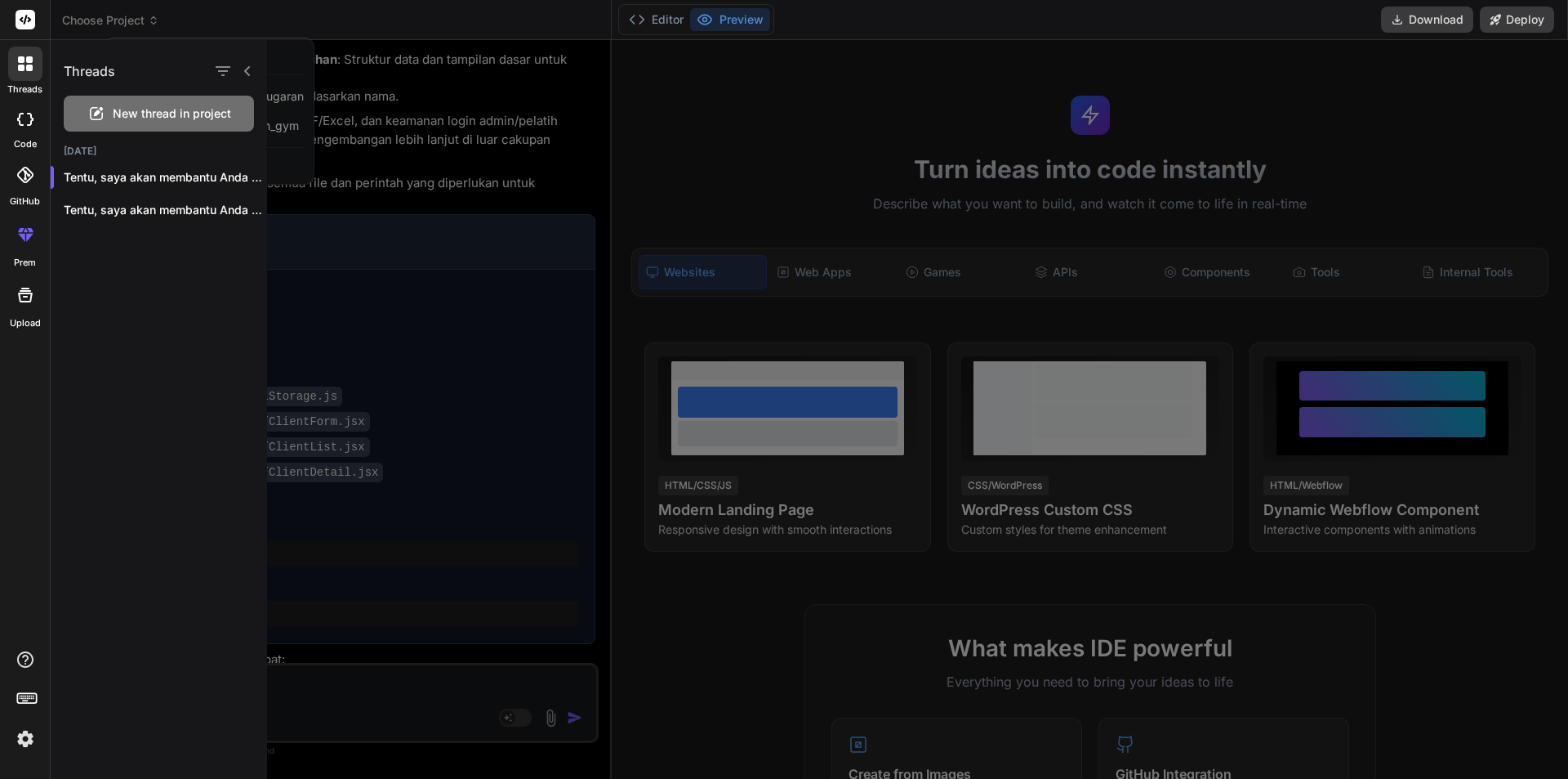
click at [123, 102] on div "New thread in project" at bounding box center [158, 113] width 190 height 36
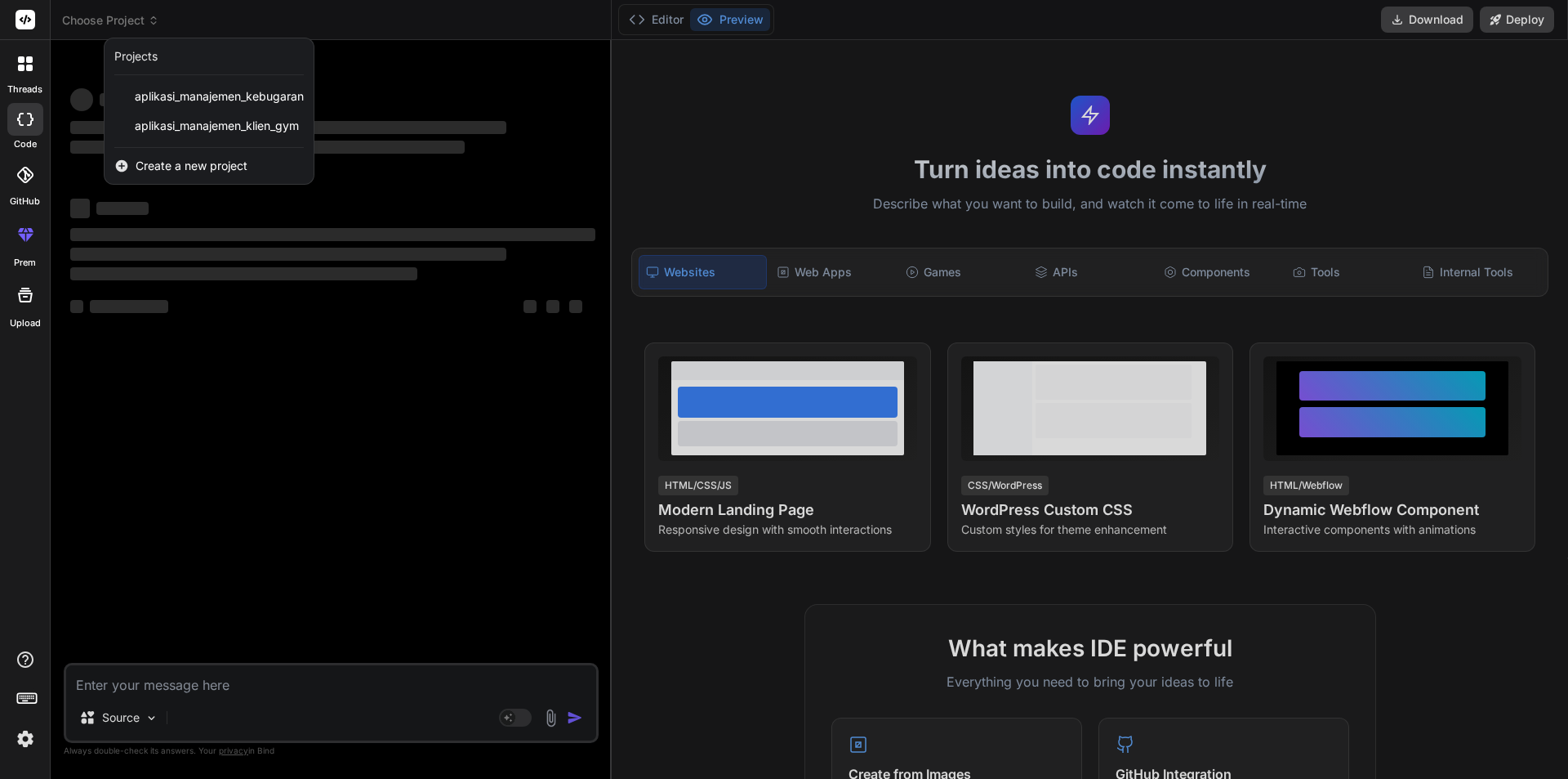
type textarea "x"
